Goal: Navigation & Orientation: Find specific page/section

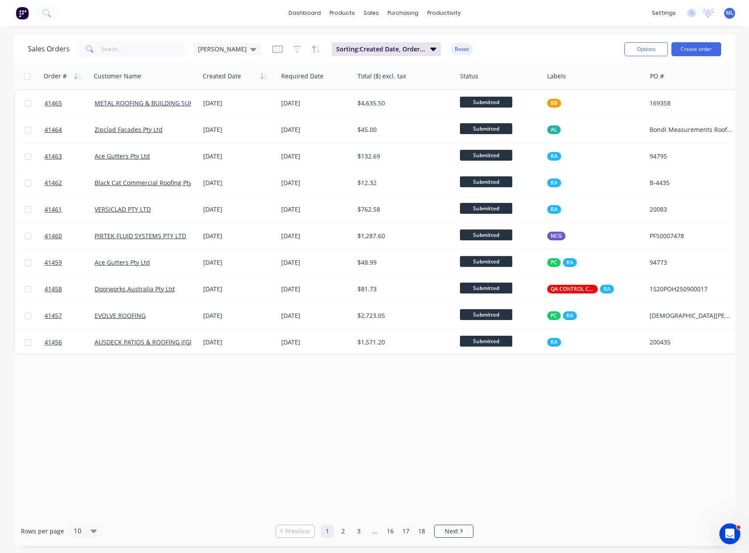
click at [384, 403] on div "Order # Customer Name Created Date Required Date Total ($) excl. tax Status Lab…" at bounding box center [374, 289] width 721 height 453
click at [342, 530] on link "2" at bounding box center [342, 531] width 13 height 13
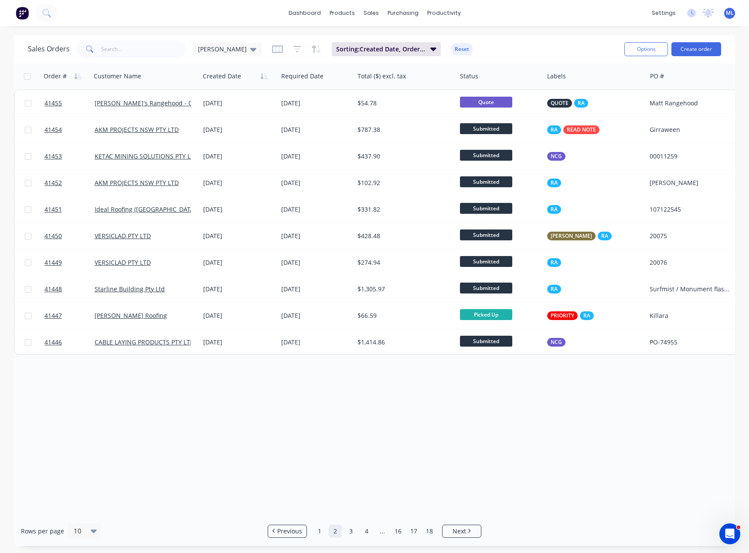
click at [173, 417] on div "Order # Customer Name Created Date Required Date Total ($) excl. tax Status Lab…" at bounding box center [374, 289] width 721 height 453
